Goal: Obtain resource: Download file/media

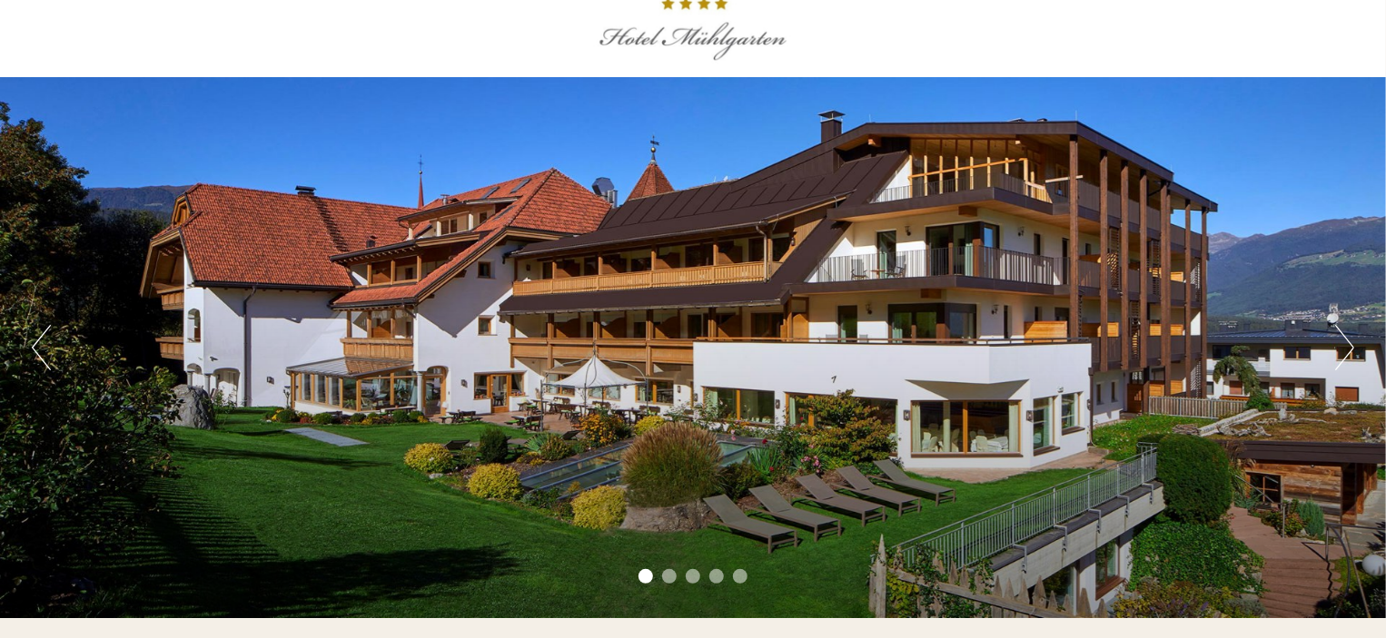
scroll to position [91, 0]
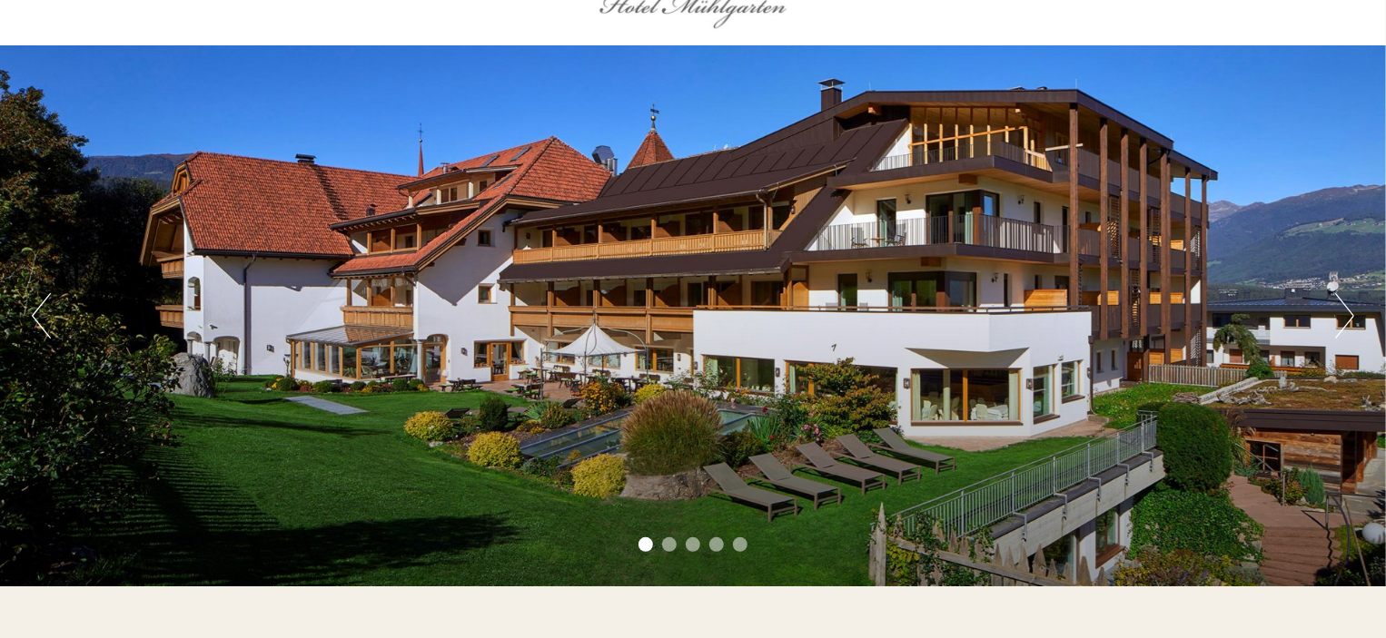
click at [1348, 318] on button "Next" at bounding box center [1344, 315] width 19 height 45
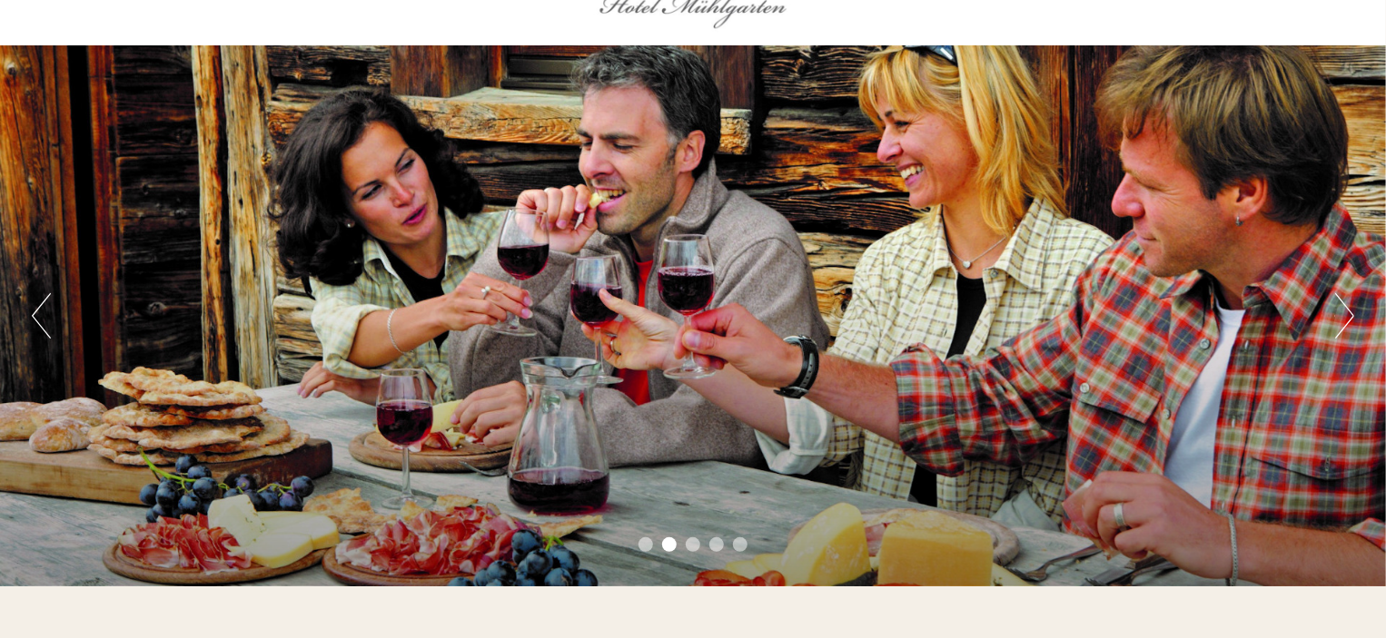
click at [1348, 318] on button "Next" at bounding box center [1344, 315] width 19 height 45
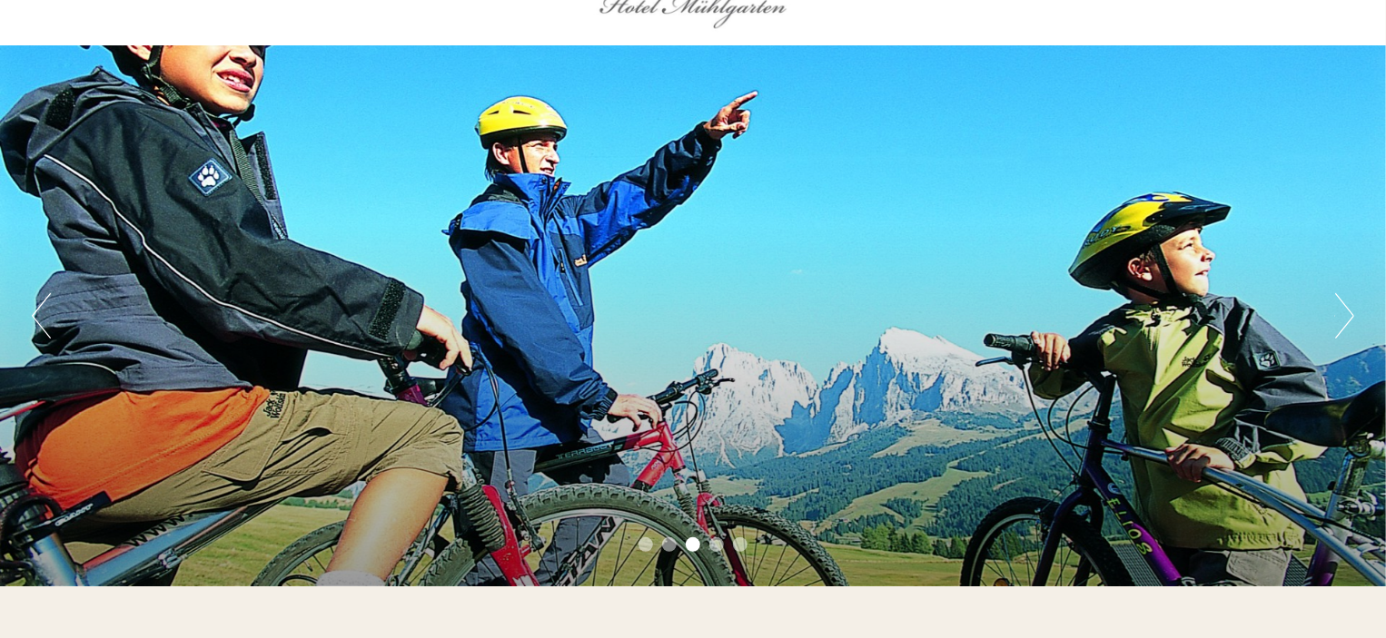
click at [1348, 318] on button "Next" at bounding box center [1344, 315] width 19 height 45
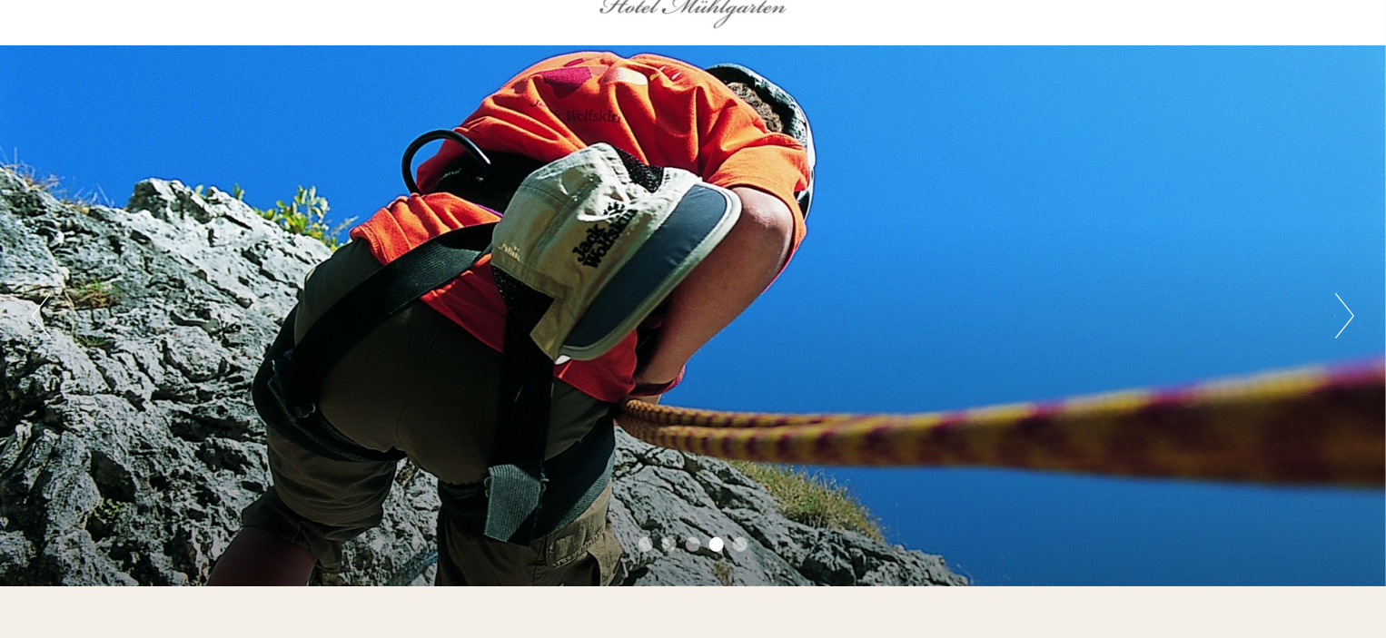
click at [1346, 318] on button "Next" at bounding box center [1344, 315] width 19 height 45
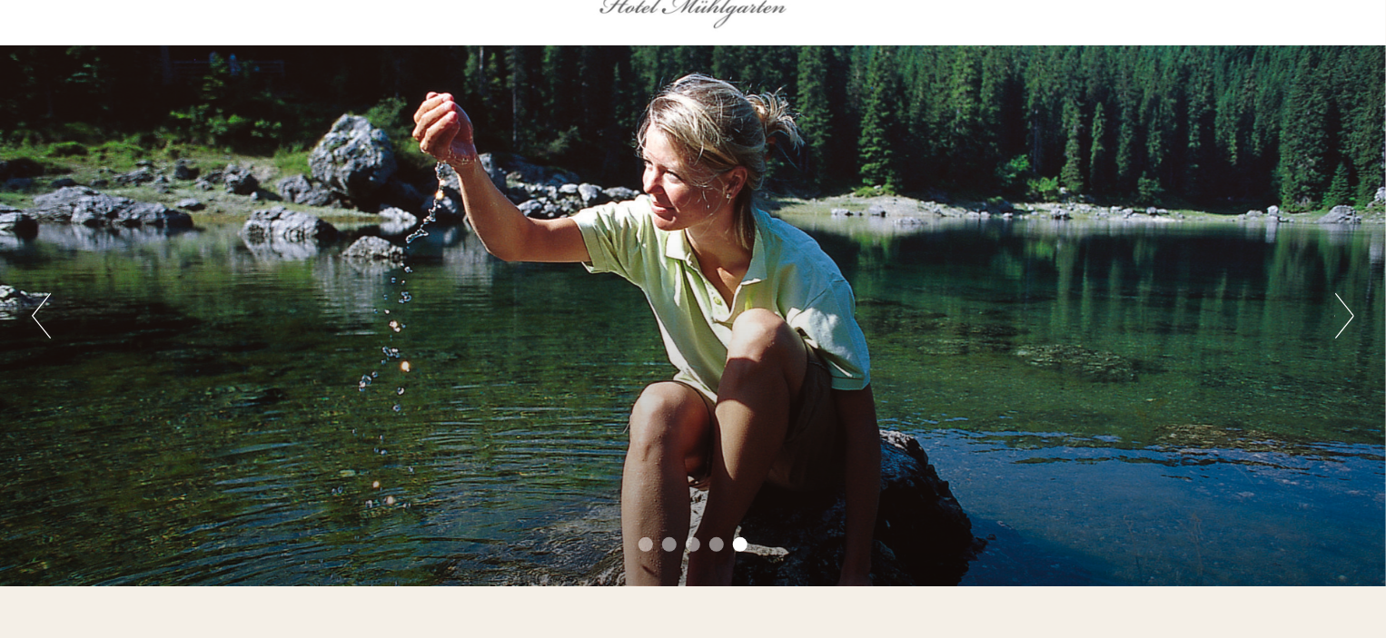
click at [1346, 318] on button "Next" at bounding box center [1344, 315] width 19 height 45
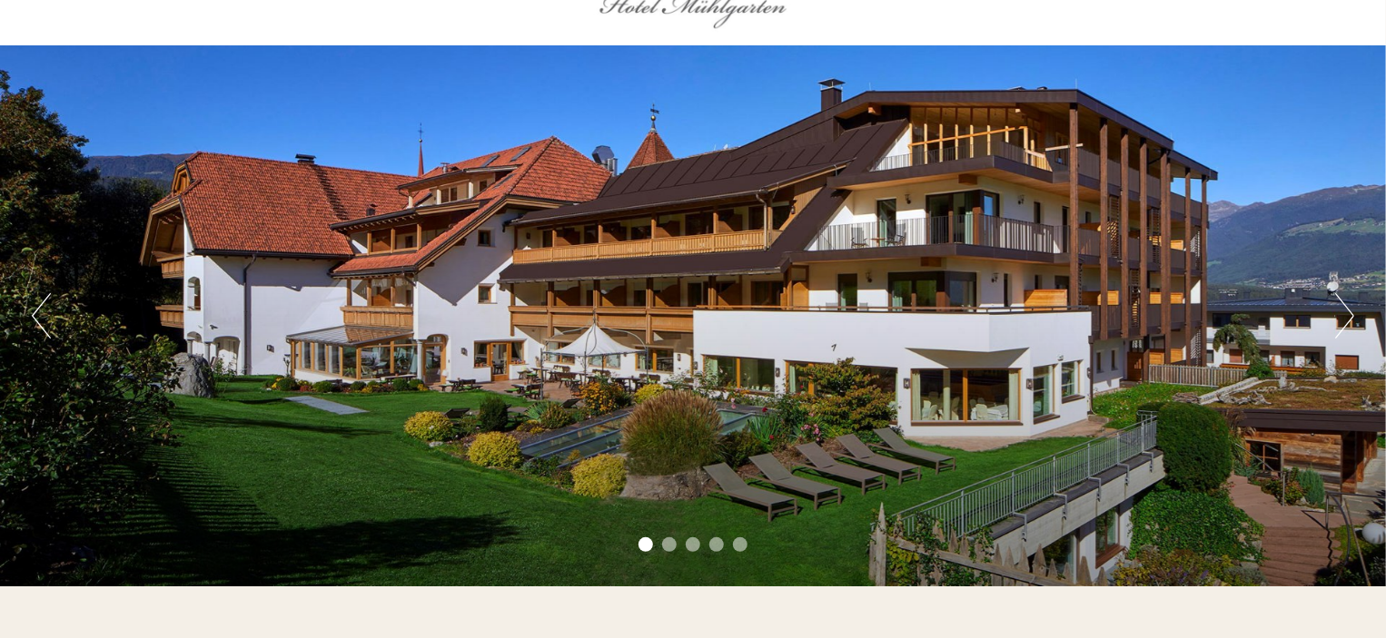
click at [1350, 313] on button "Next" at bounding box center [1344, 315] width 19 height 45
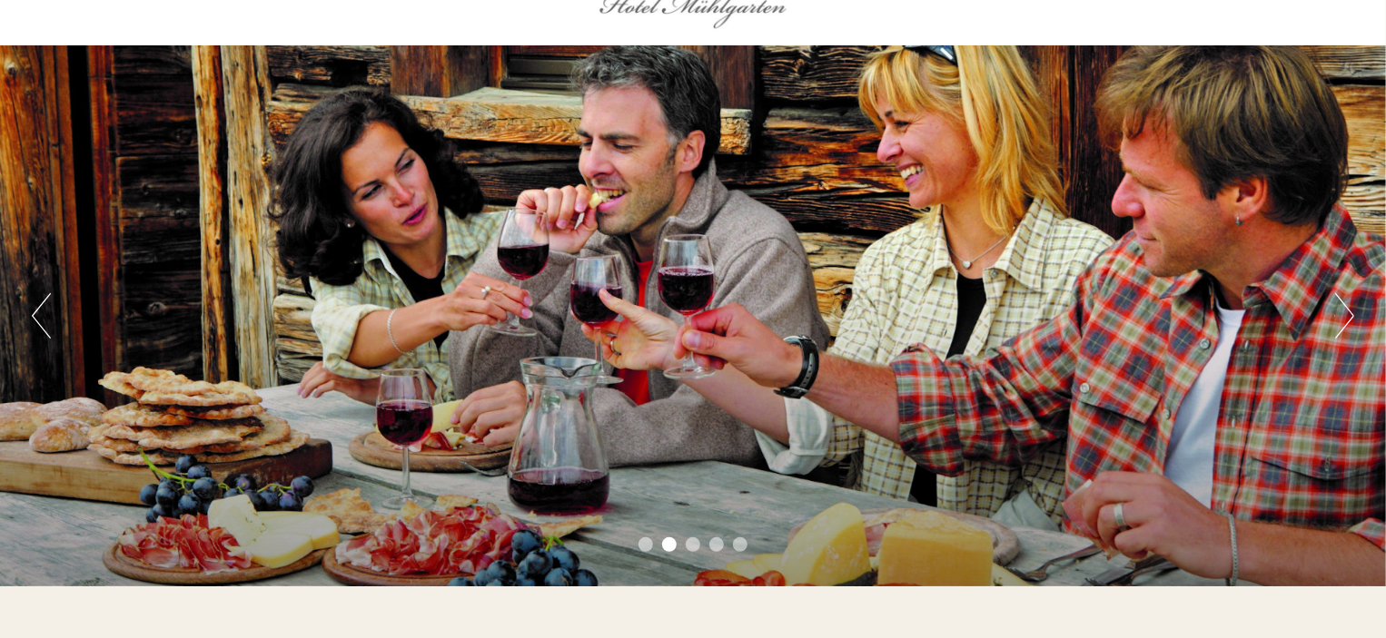
click at [1350, 313] on button "Next" at bounding box center [1344, 315] width 19 height 45
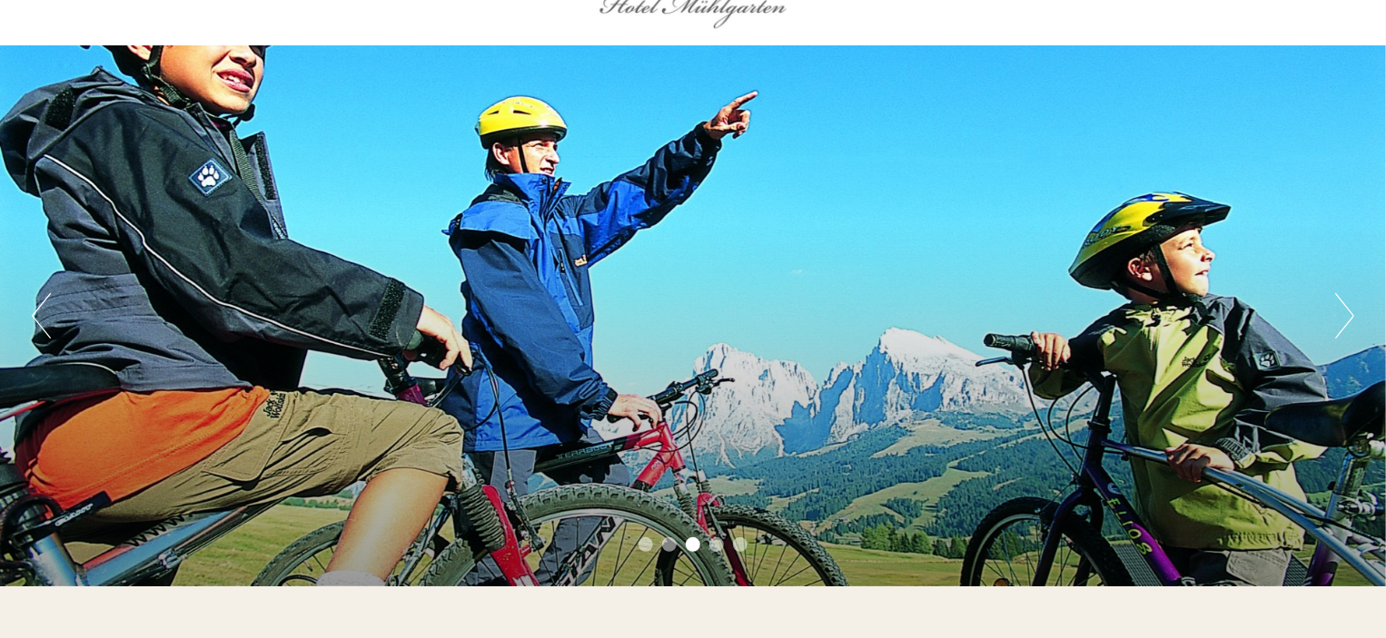
click at [1341, 324] on button "Next" at bounding box center [1344, 315] width 19 height 45
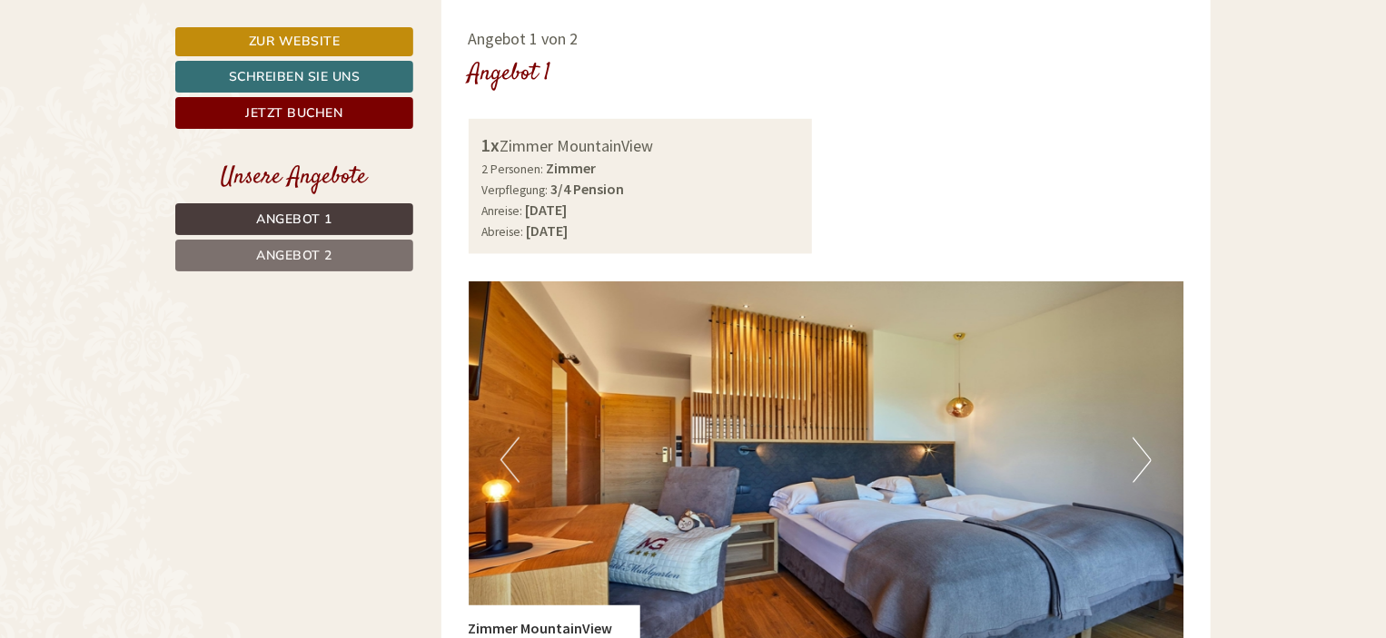
scroll to position [1181, 0]
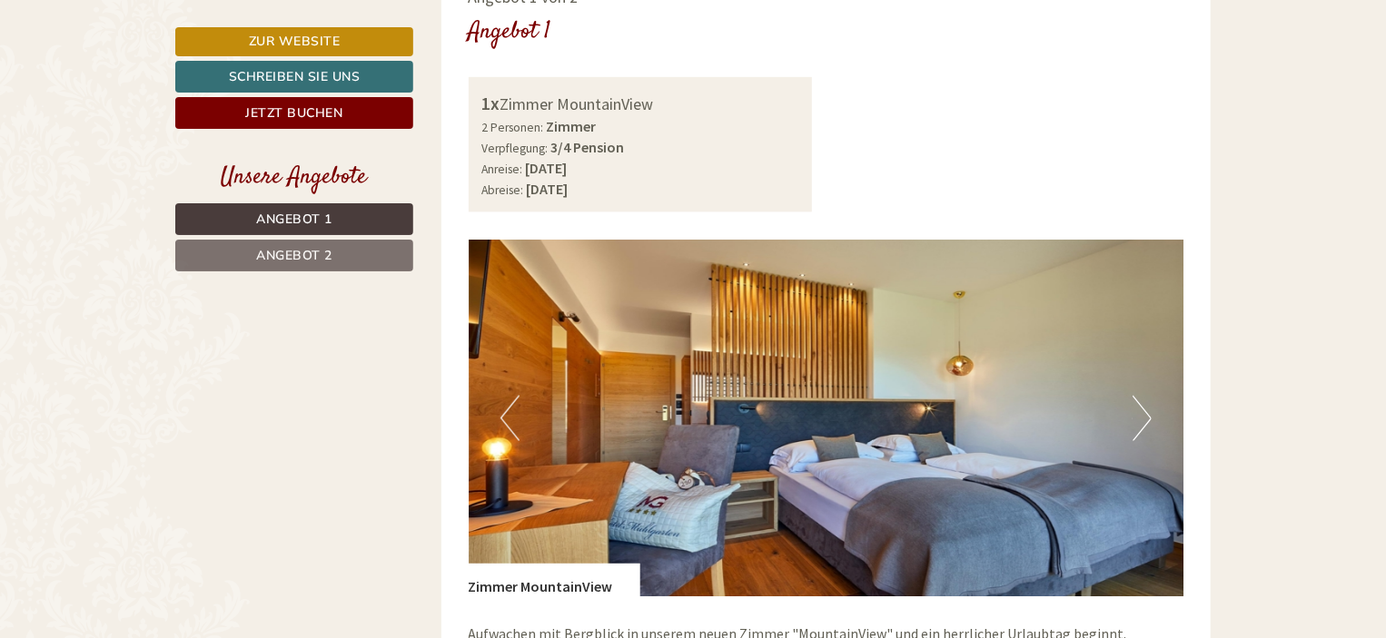
click at [1148, 420] on button "Next" at bounding box center [1141, 418] width 19 height 45
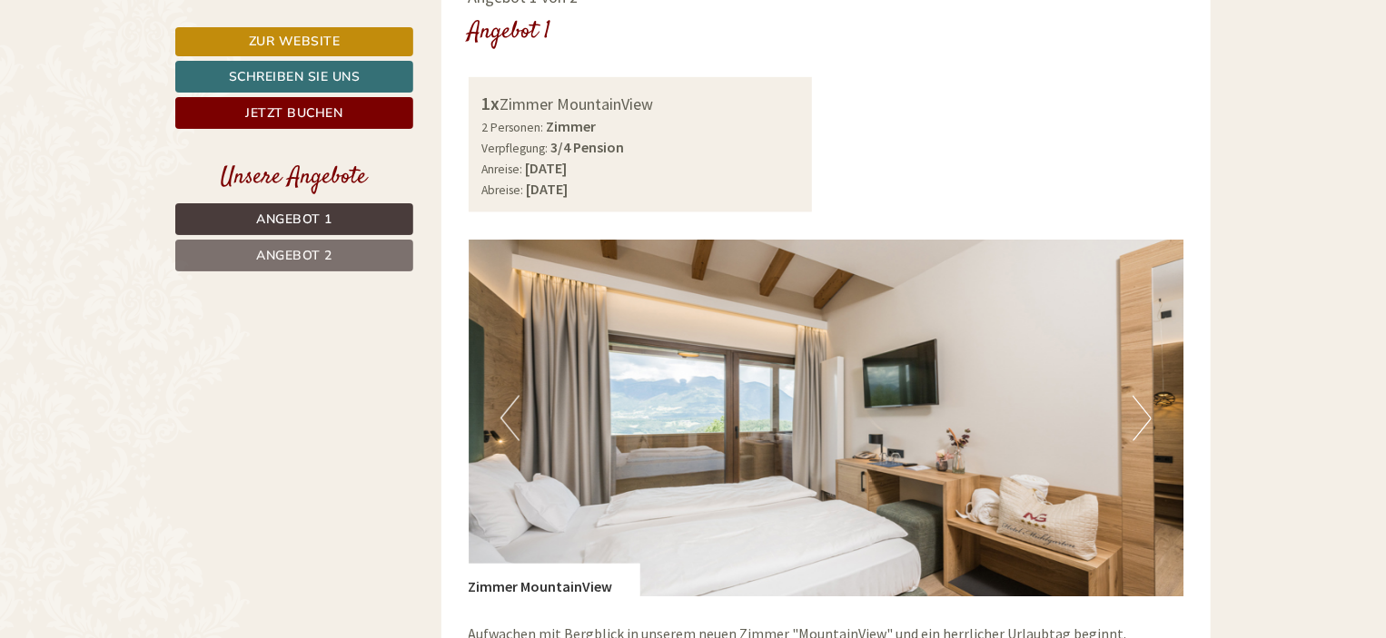
click at [1148, 419] on button "Next" at bounding box center [1141, 418] width 19 height 45
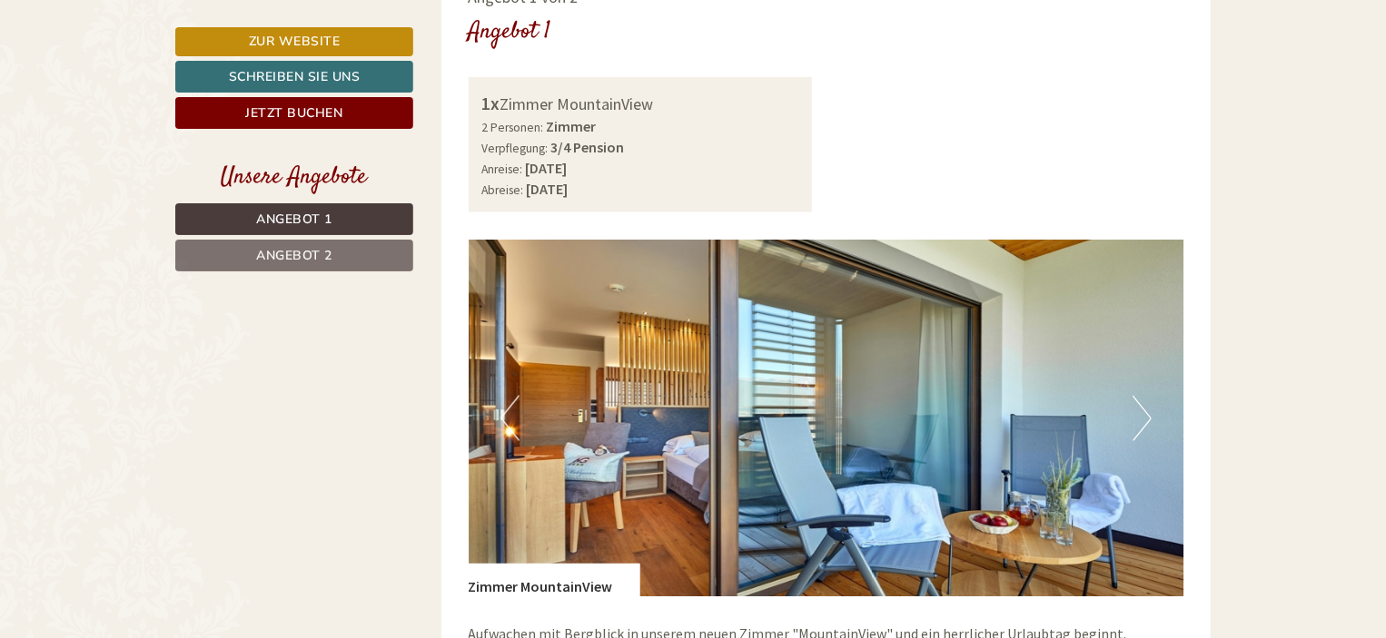
click at [1148, 419] on button "Next" at bounding box center [1141, 418] width 19 height 45
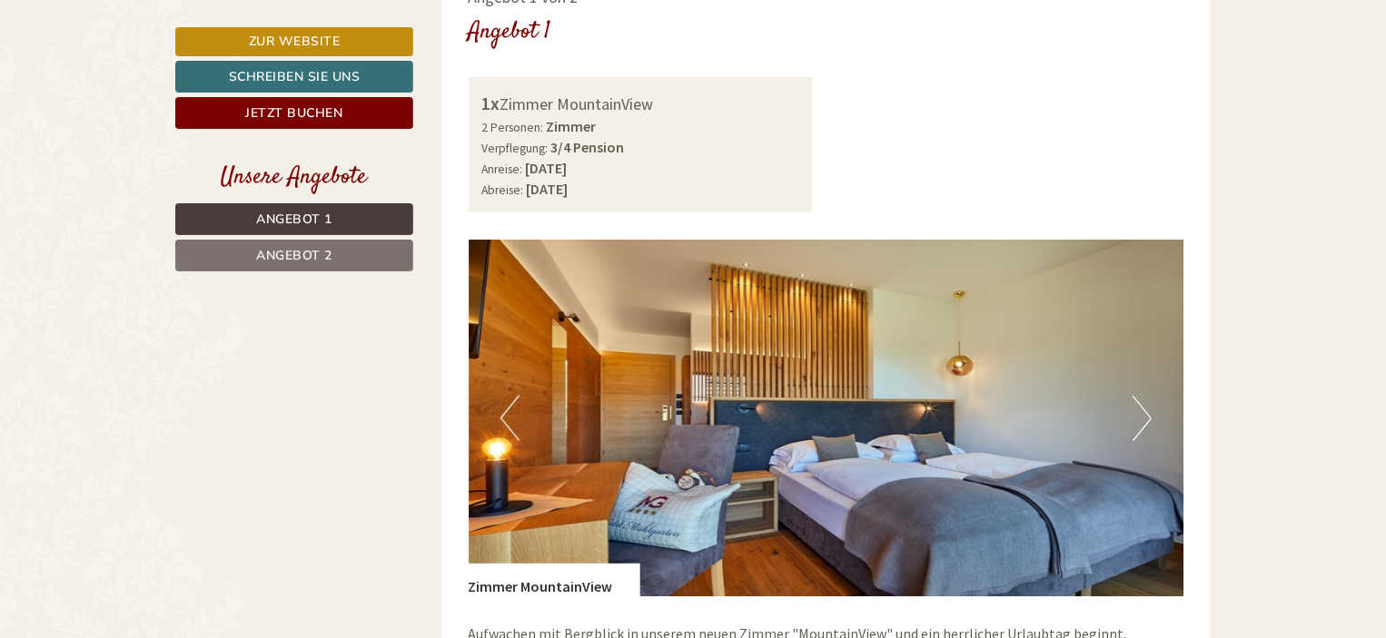
click at [1148, 419] on button "Next" at bounding box center [1141, 418] width 19 height 45
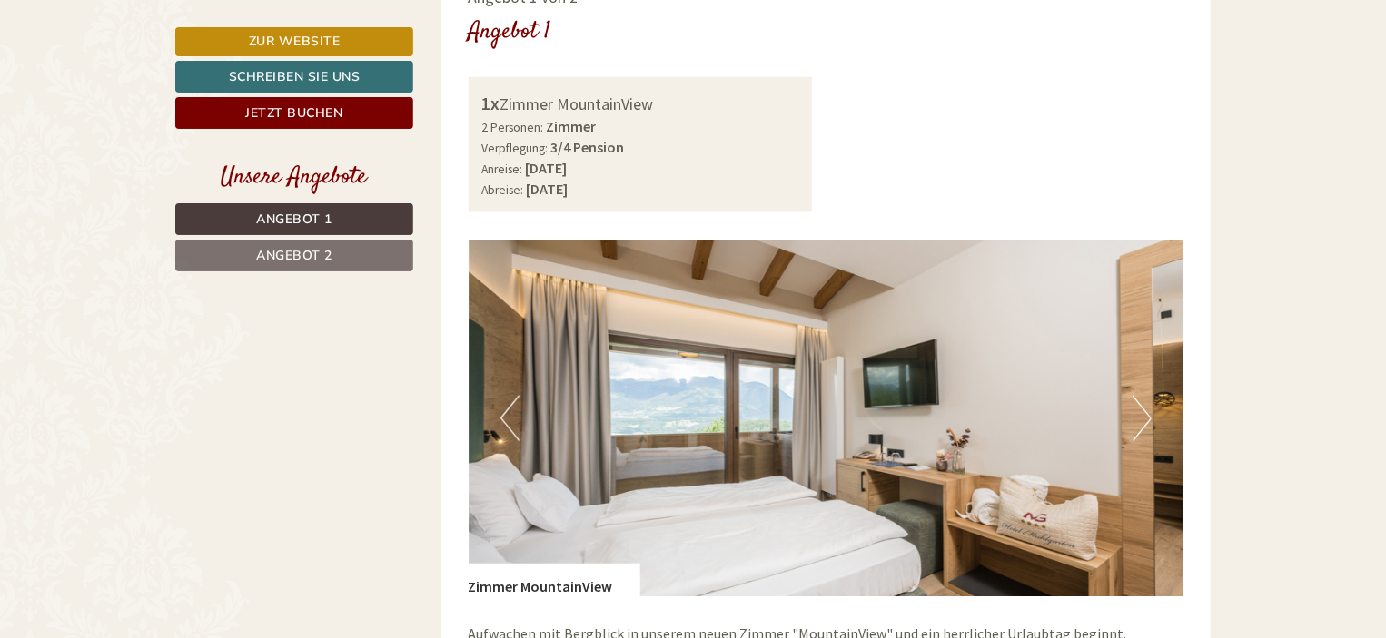
click at [1142, 419] on button "Next" at bounding box center [1141, 418] width 19 height 45
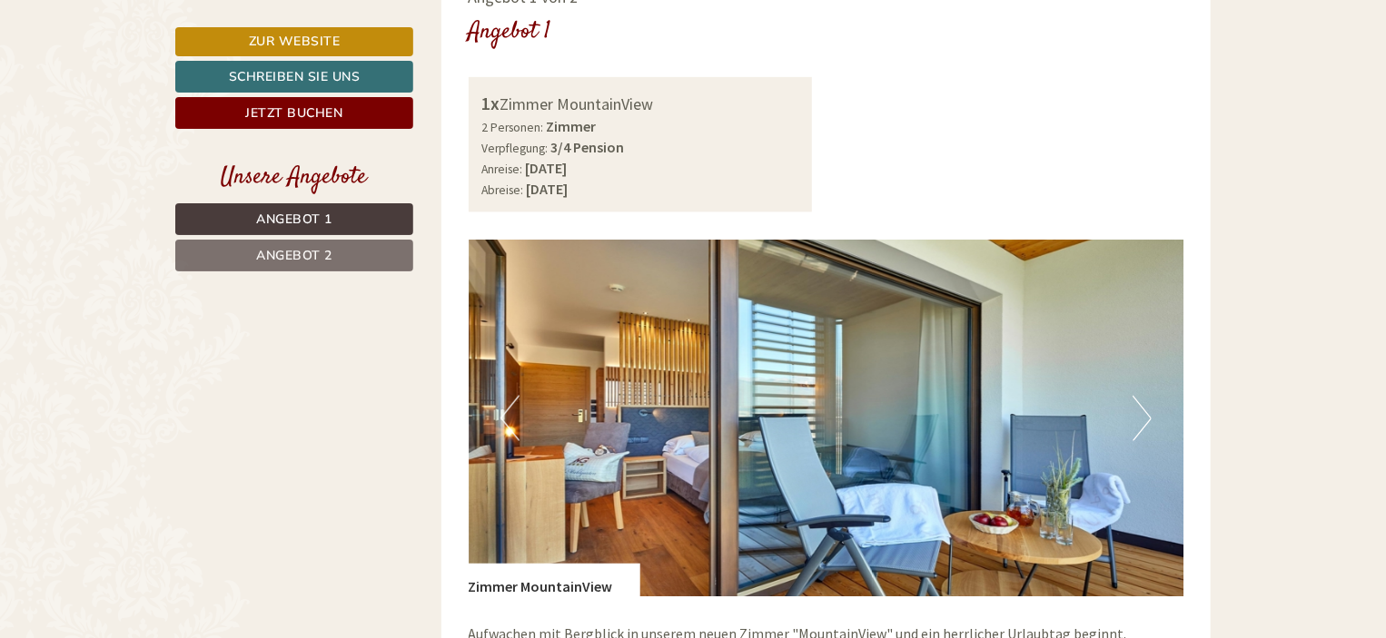
click at [1142, 419] on button "Next" at bounding box center [1141, 418] width 19 height 45
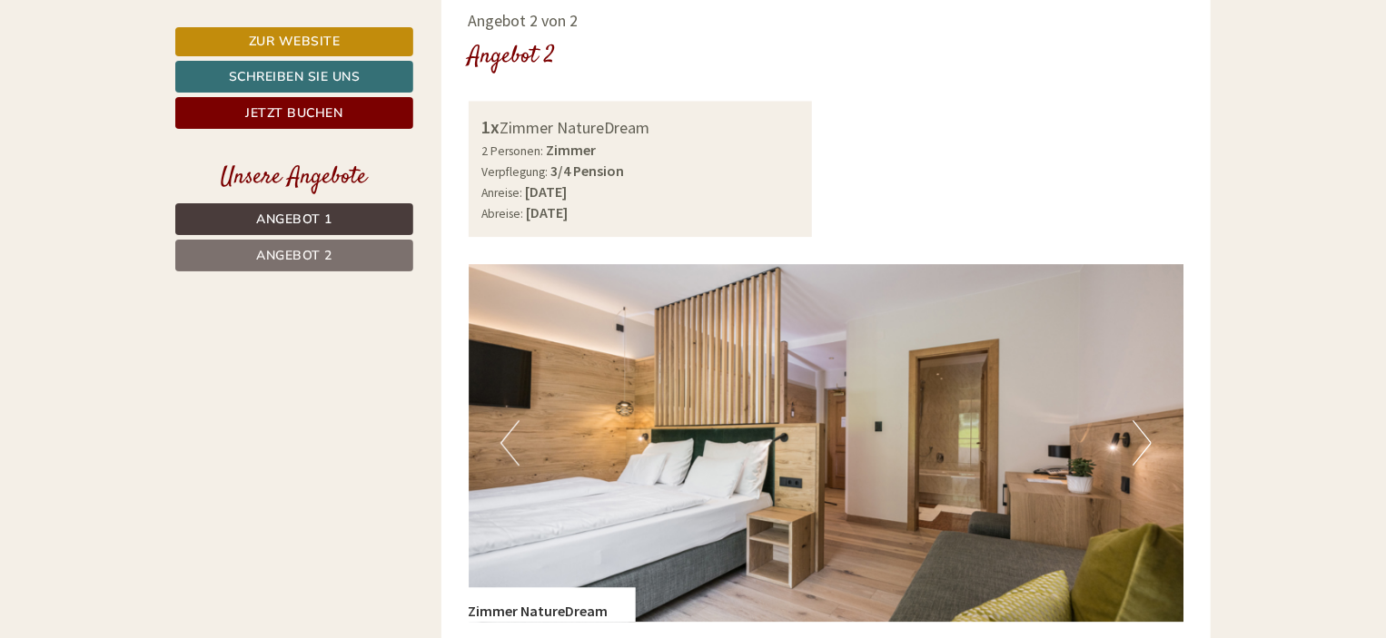
scroll to position [2452, 0]
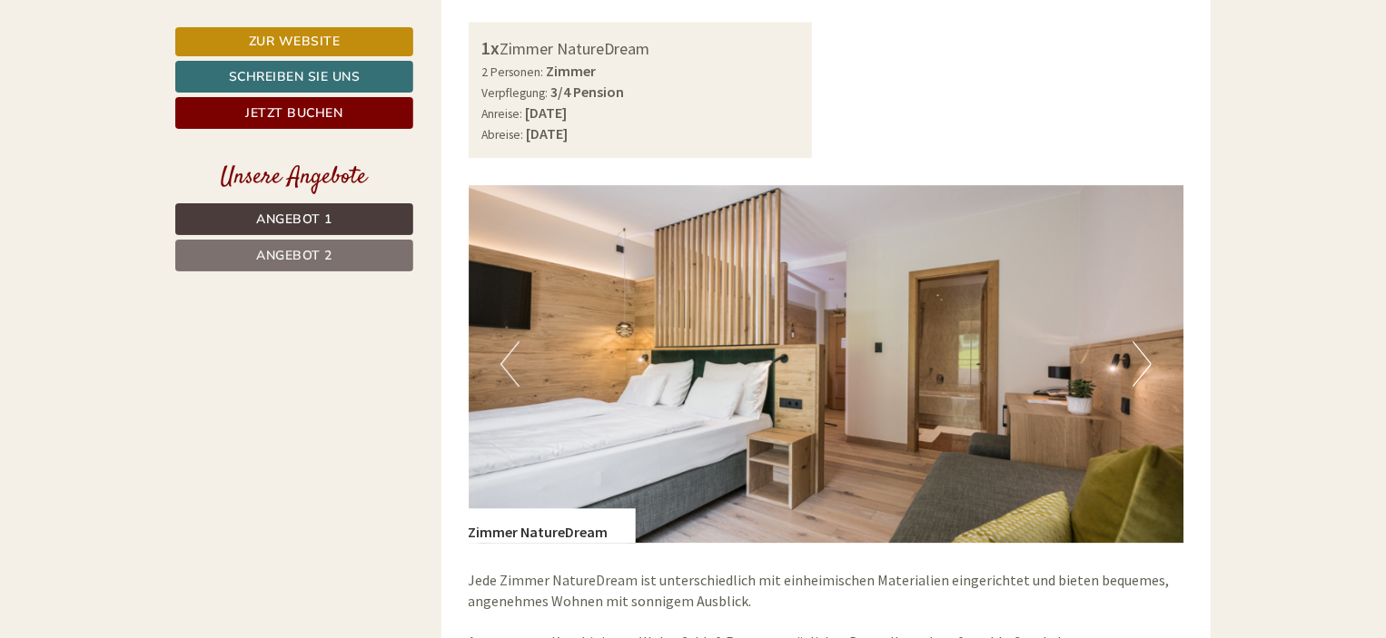
click at [1136, 373] on button "Next" at bounding box center [1141, 363] width 19 height 45
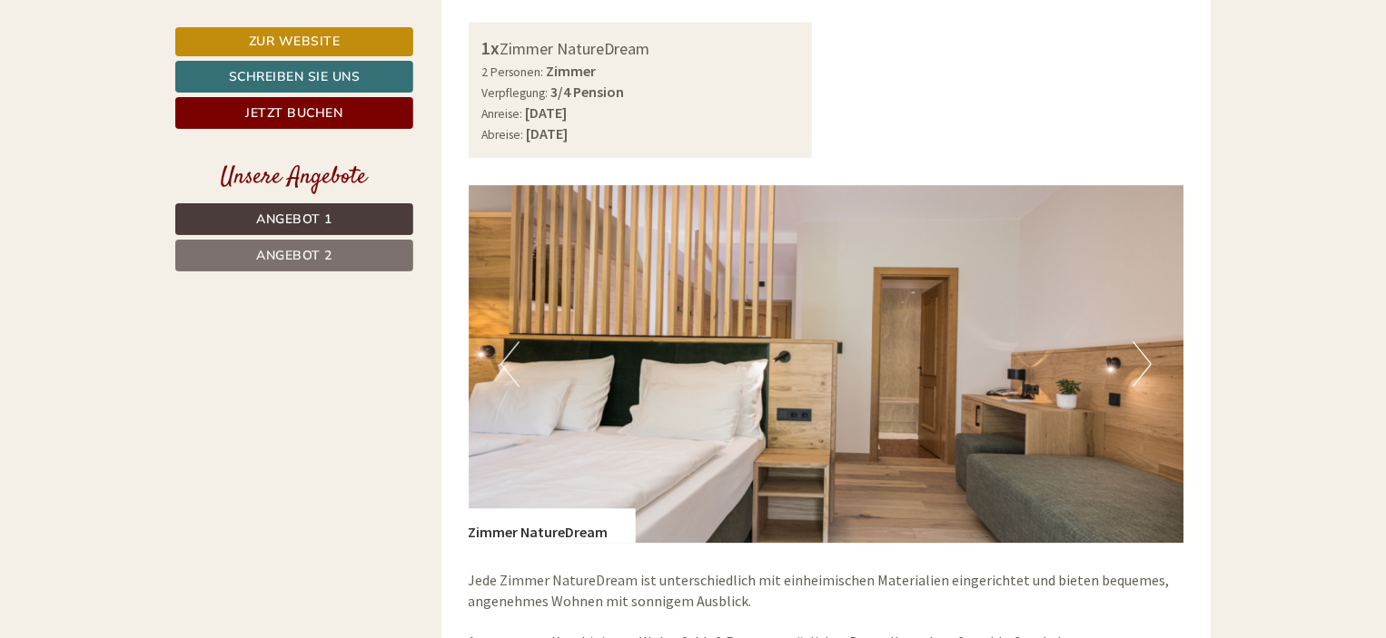
click at [1136, 373] on button "Next" at bounding box center [1141, 363] width 19 height 45
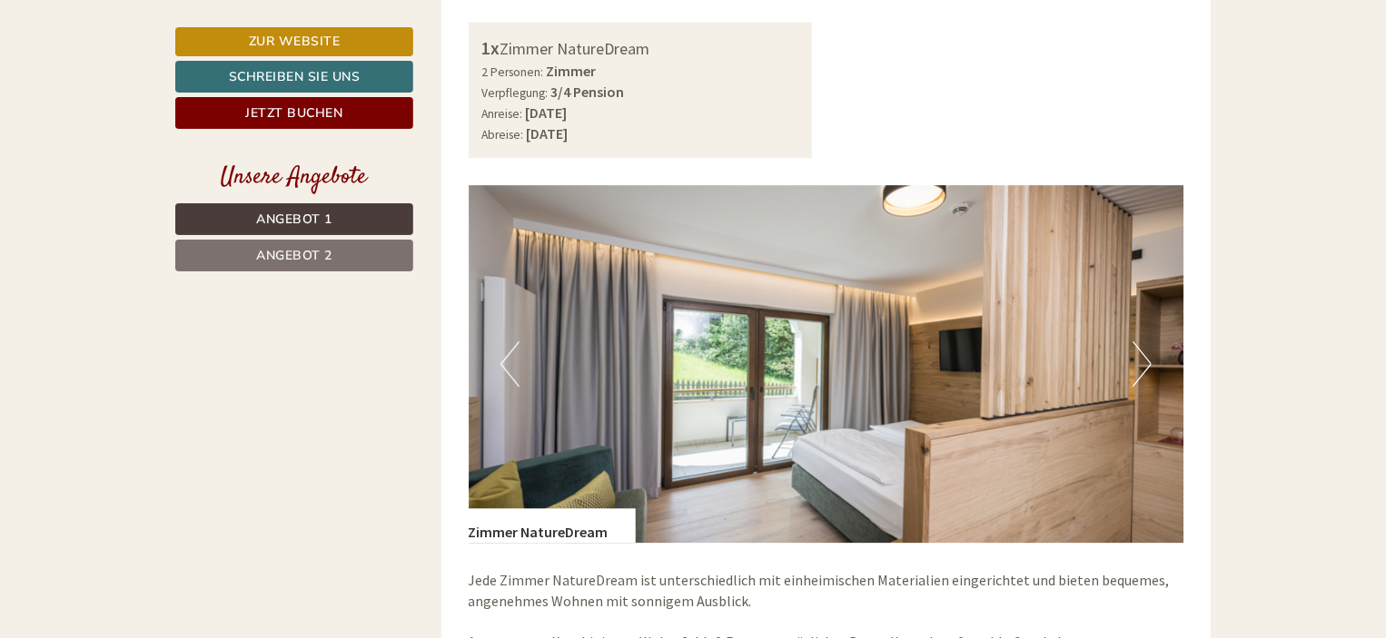
click at [1141, 370] on button "Next" at bounding box center [1141, 363] width 19 height 45
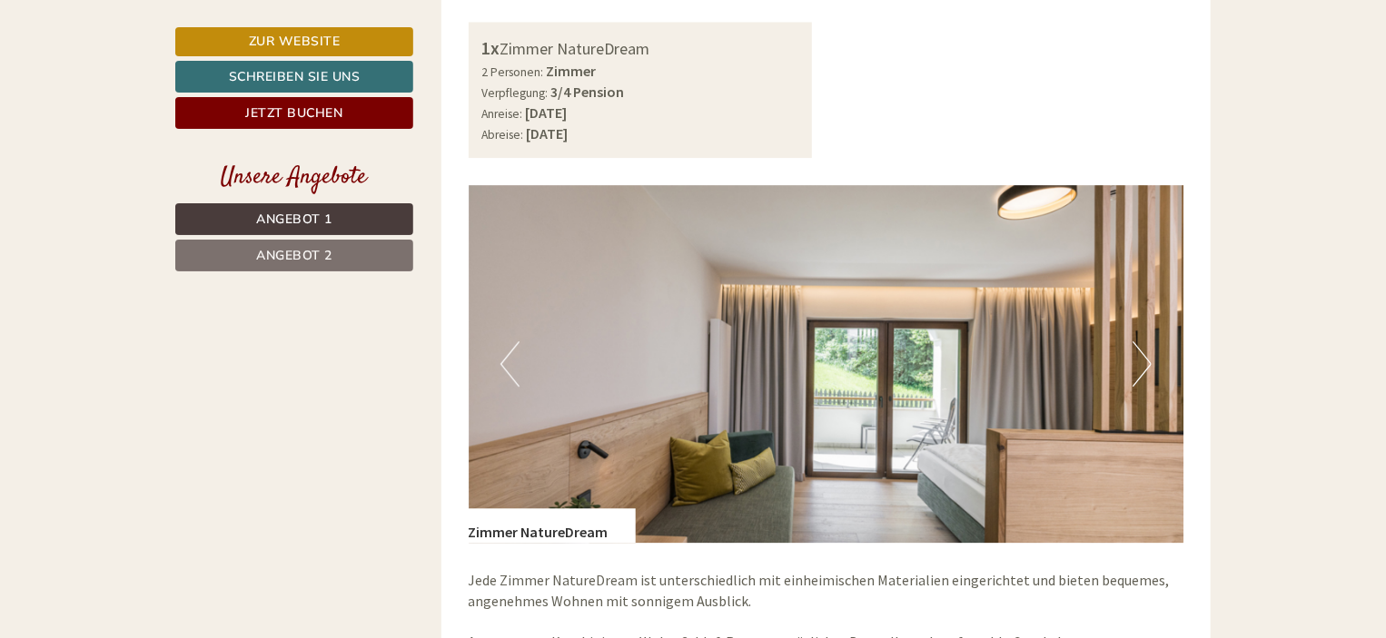
click at [1141, 370] on button "Next" at bounding box center [1141, 363] width 19 height 45
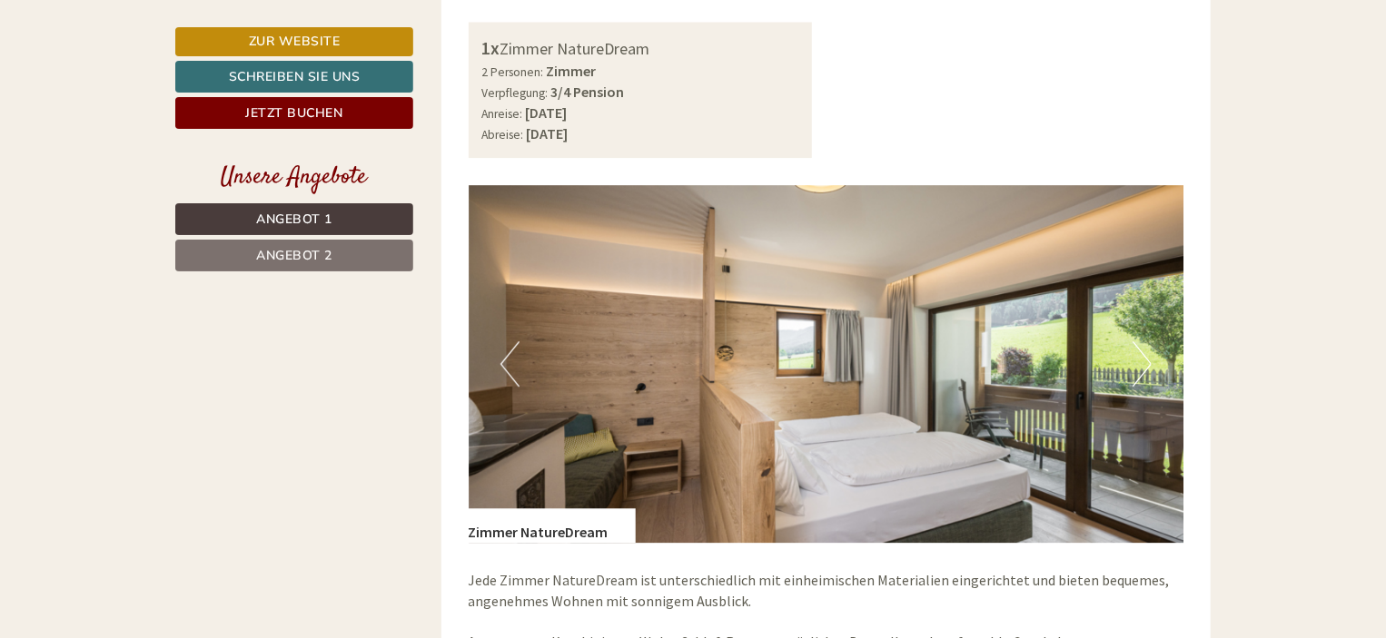
click at [1141, 370] on button "Next" at bounding box center [1141, 363] width 19 height 45
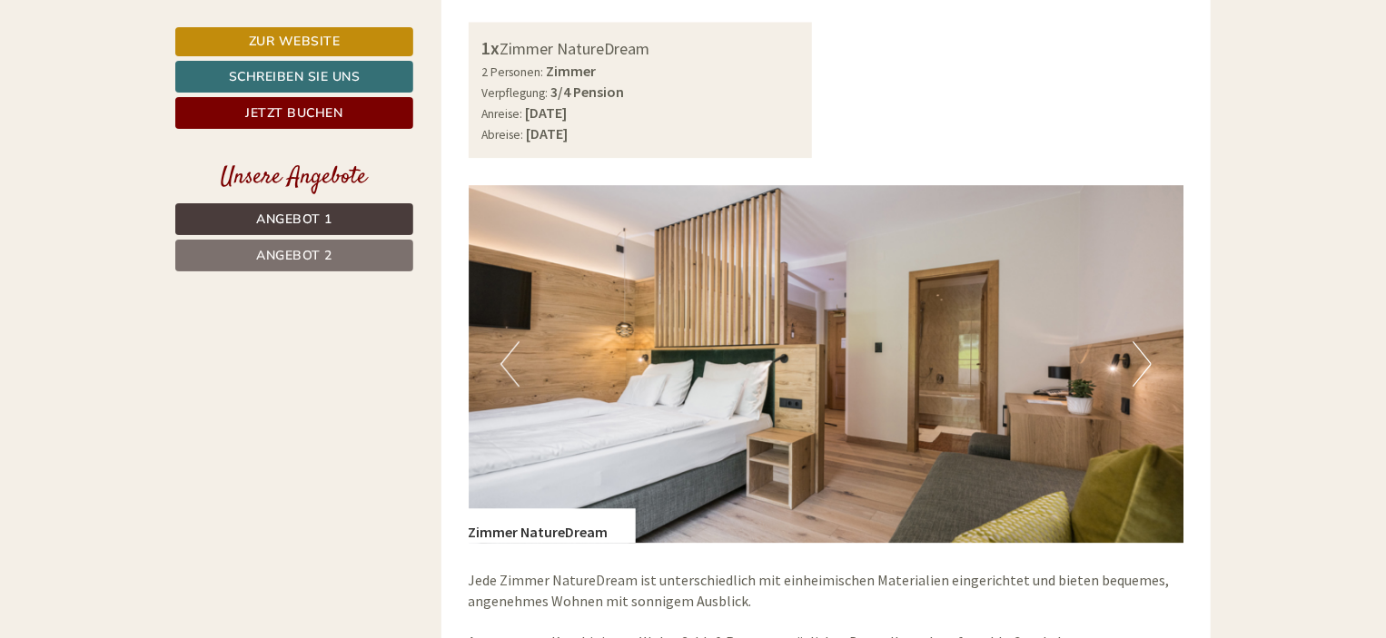
click at [1141, 370] on button "Next" at bounding box center [1141, 363] width 19 height 45
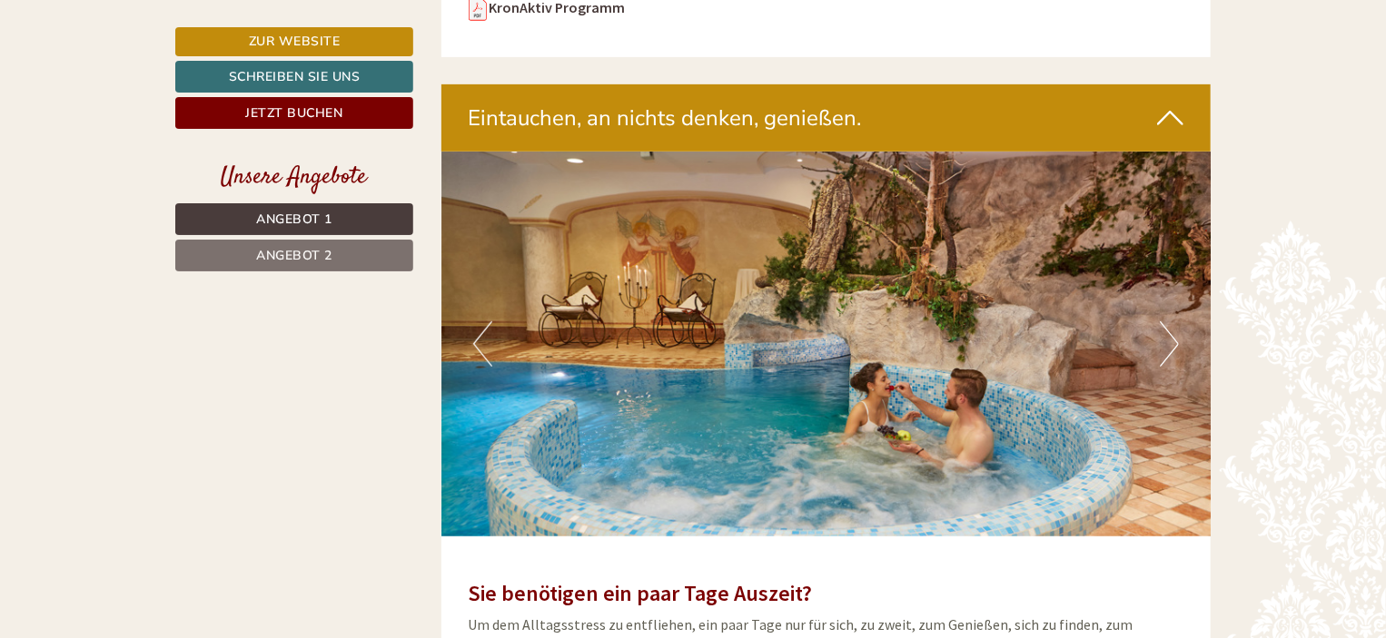
scroll to position [3905, 0]
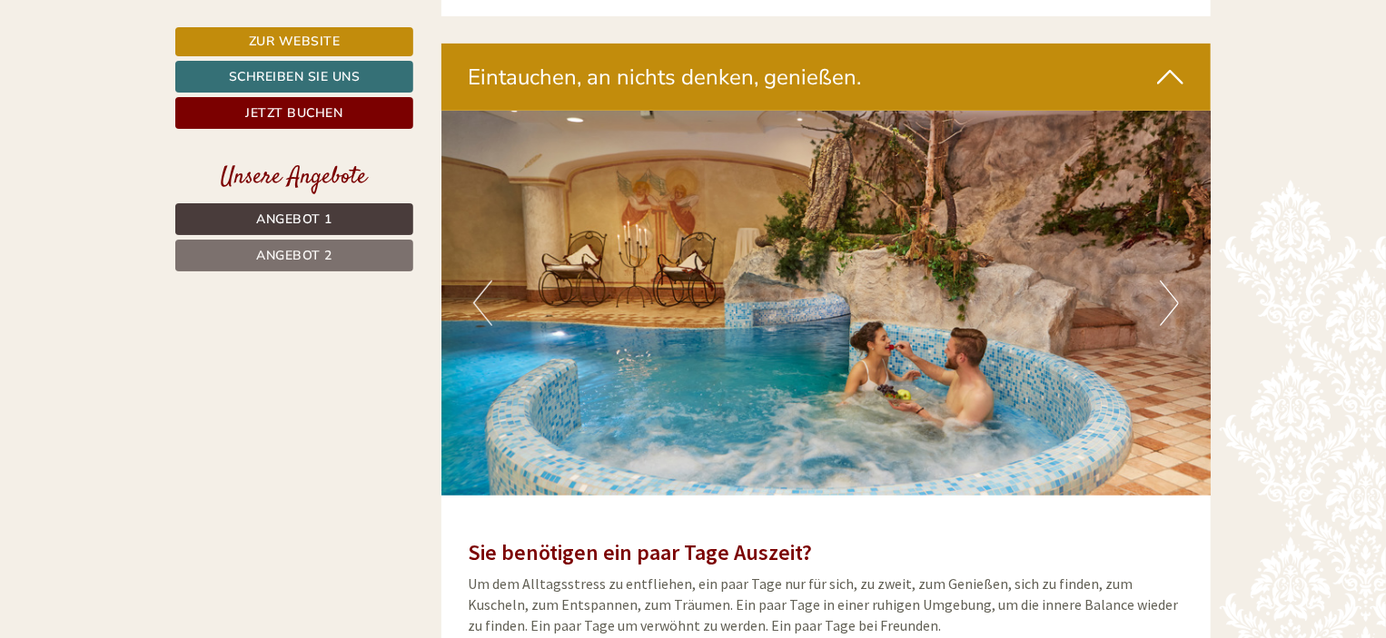
click at [1170, 304] on button "Next" at bounding box center [1169, 303] width 19 height 45
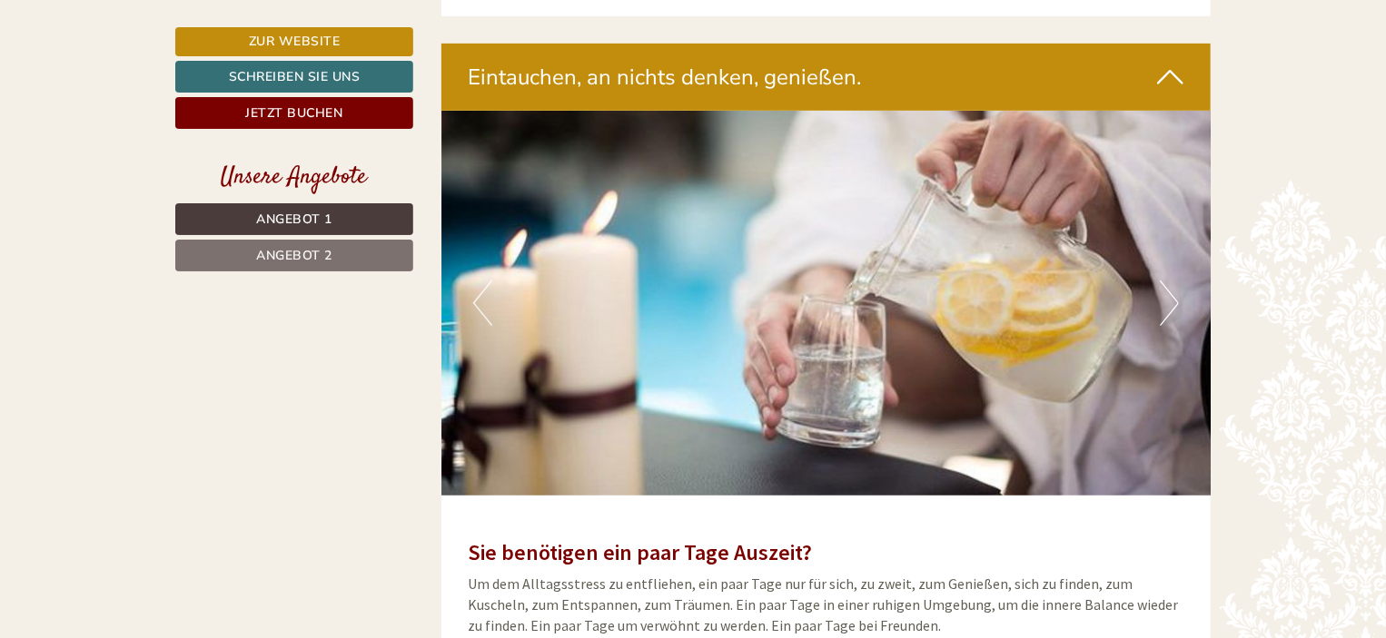
click at [1170, 304] on button "Next" at bounding box center [1169, 303] width 19 height 45
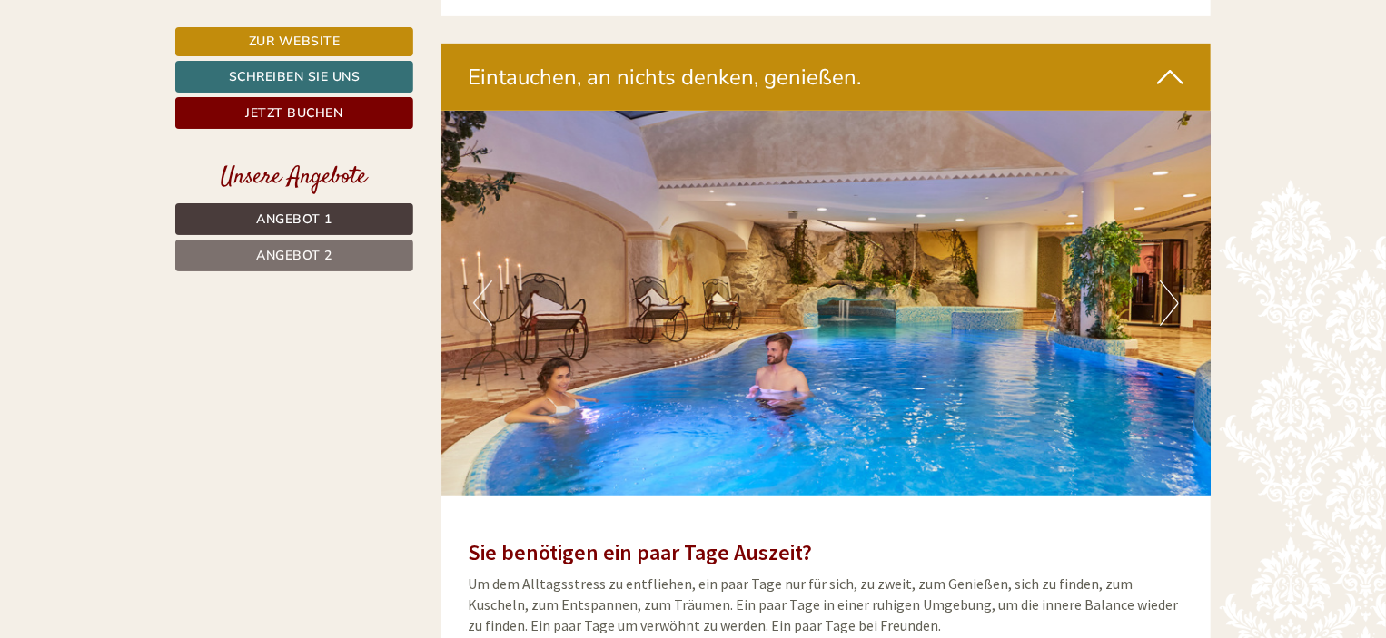
click at [1173, 299] on button "Next" at bounding box center [1169, 303] width 19 height 45
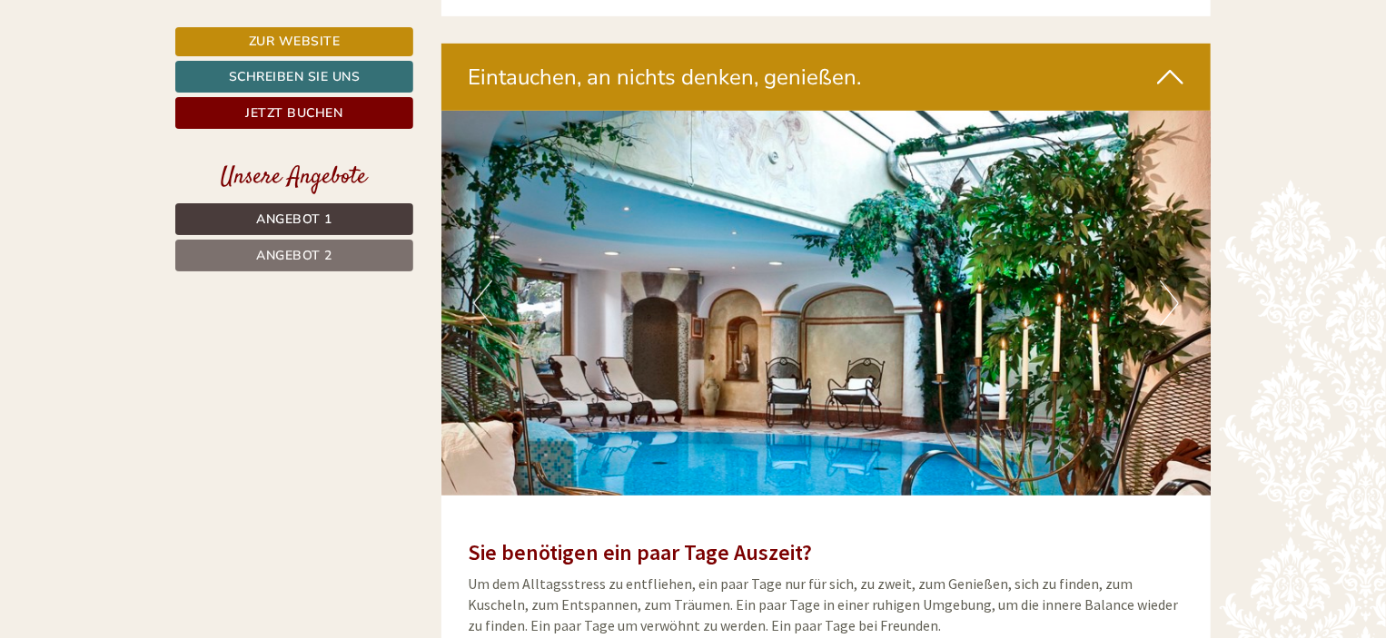
click at [1173, 299] on button "Next" at bounding box center [1169, 303] width 19 height 45
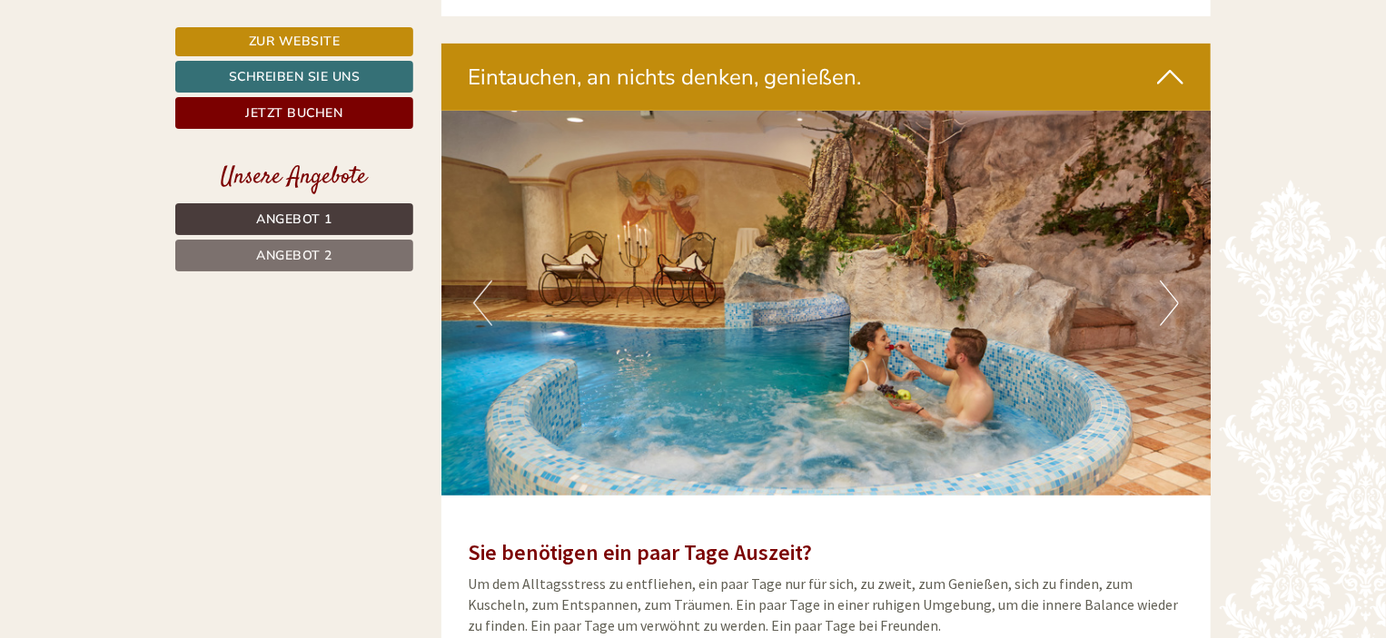
click at [1173, 299] on button "Next" at bounding box center [1169, 303] width 19 height 45
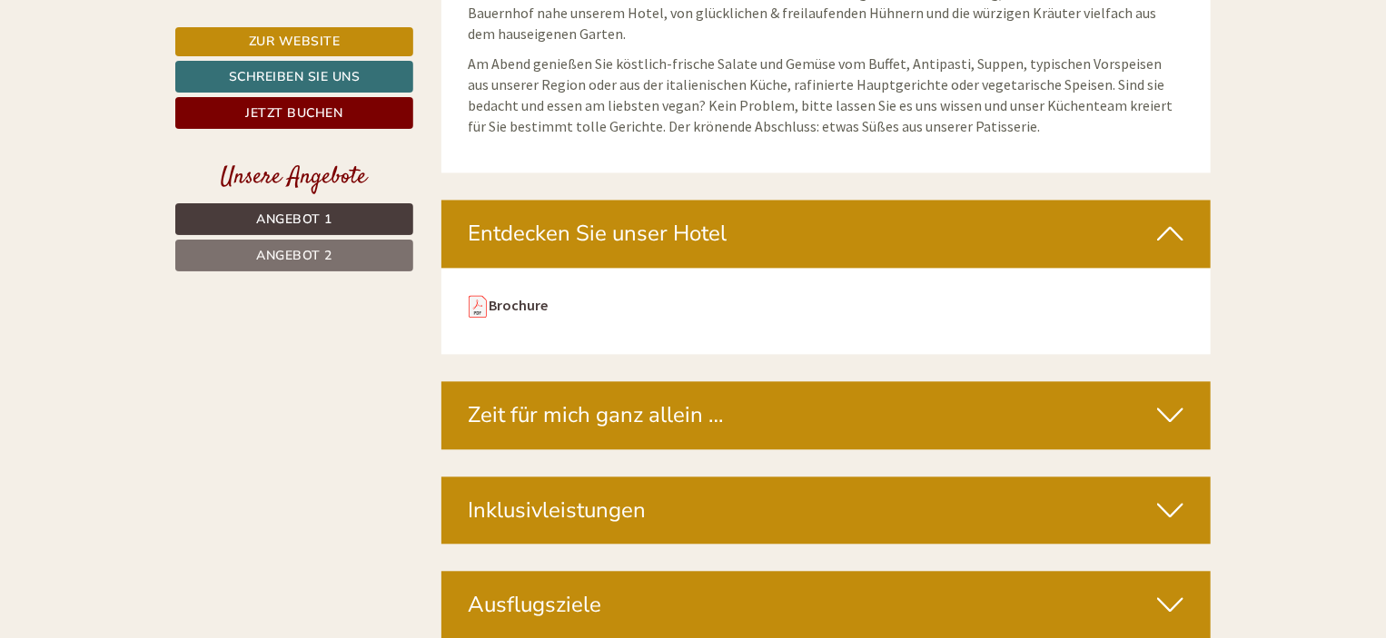
scroll to position [5358, 0]
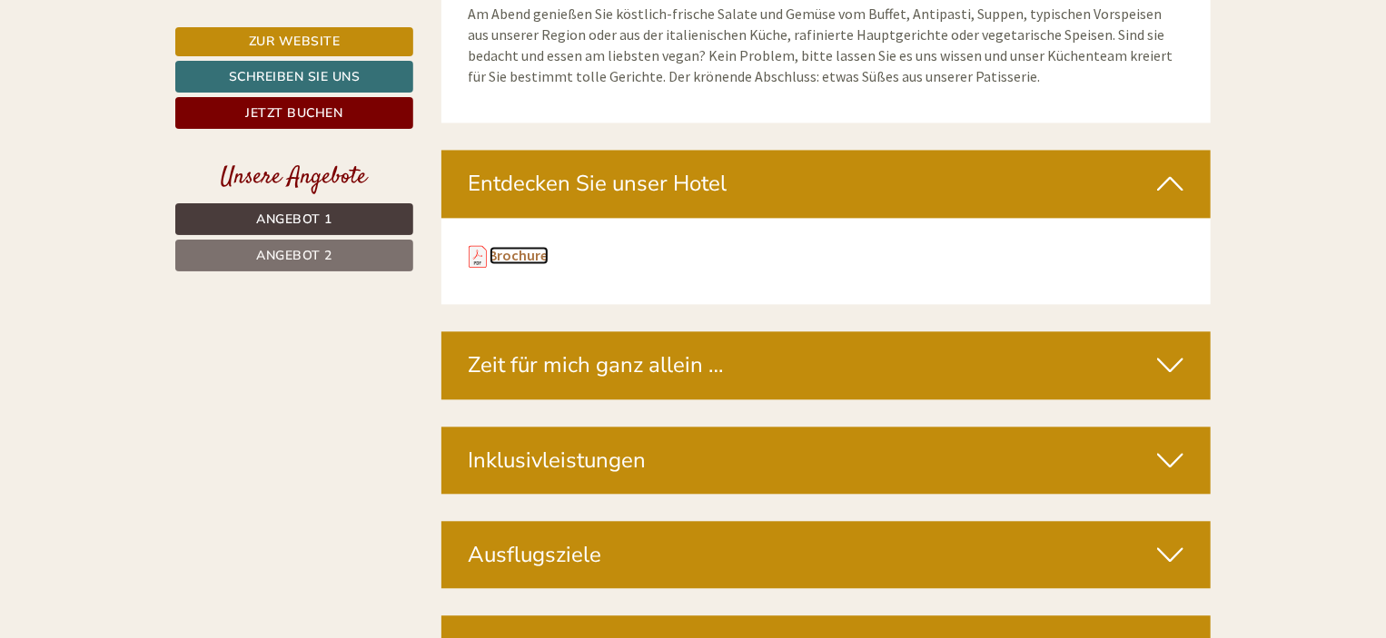
click at [504, 246] on link "Brochure" at bounding box center [518, 255] width 59 height 18
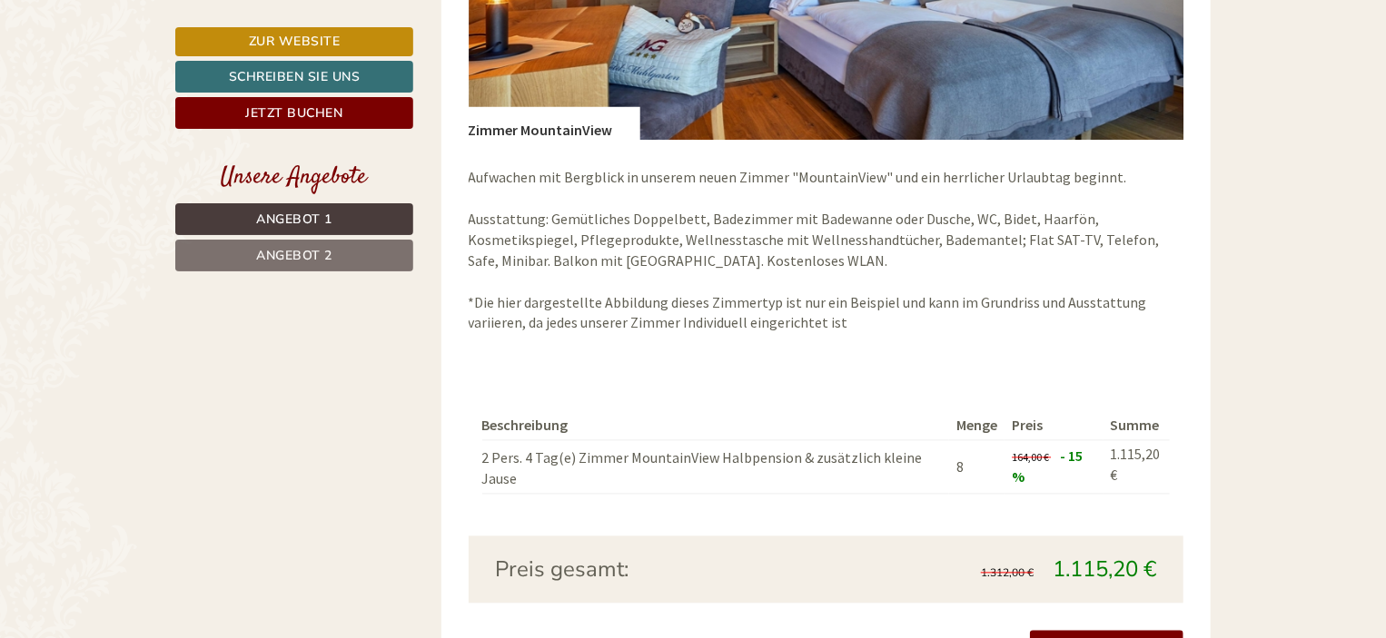
scroll to position [1725, 0]
